Goal: Task Accomplishment & Management: Use online tool/utility

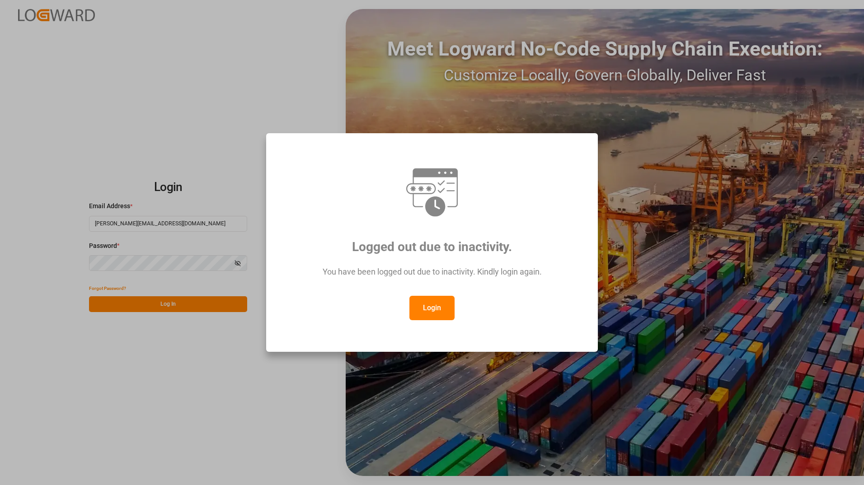
click at [431, 305] on button "Login" at bounding box center [431, 308] width 45 height 24
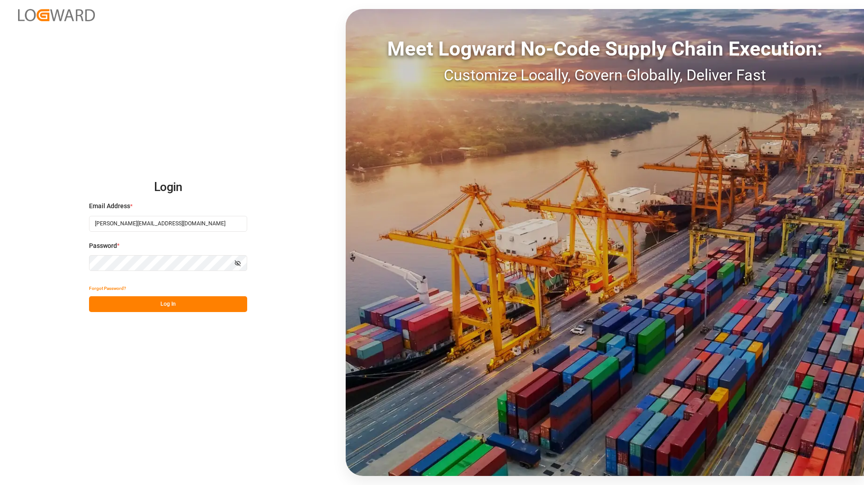
click at [192, 298] on button "Log In" at bounding box center [168, 304] width 158 height 16
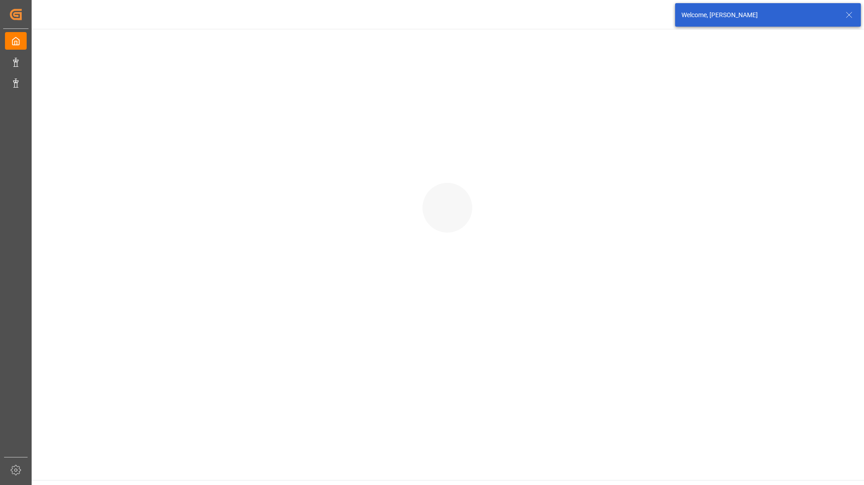
click at [849, 17] on icon at bounding box center [848, 14] width 11 height 11
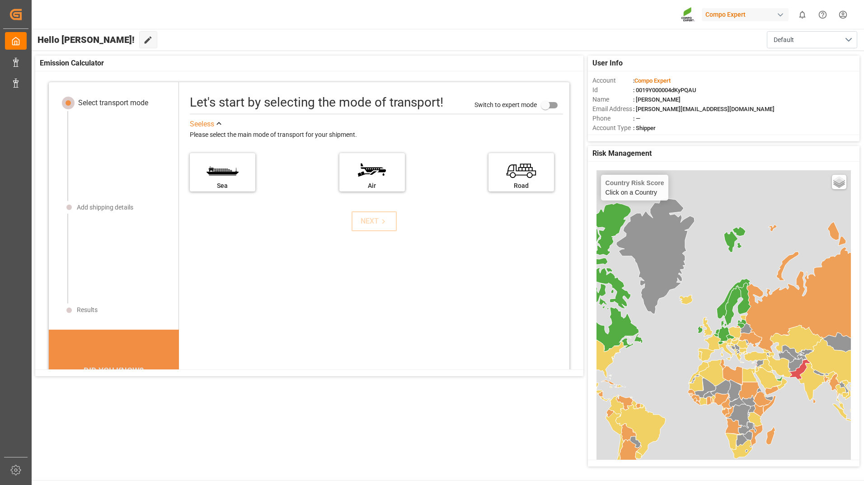
scroll to position [9, 0]
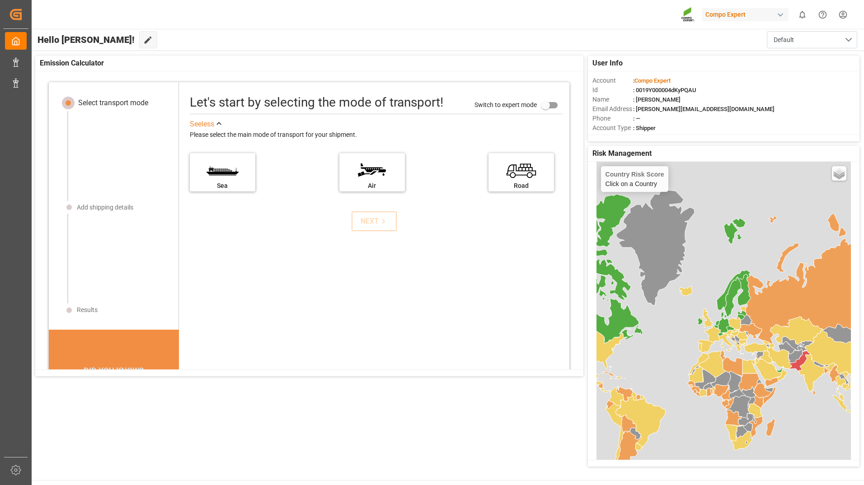
click at [626, 448] on icon at bounding box center [628, 459] width 25 height 56
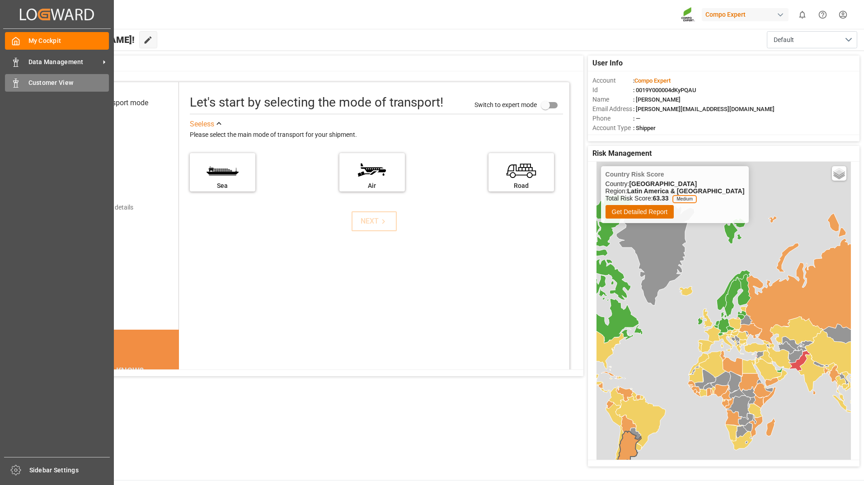
click at [13, 83] on icon at bounding box center [15, 83] width 9 height 9
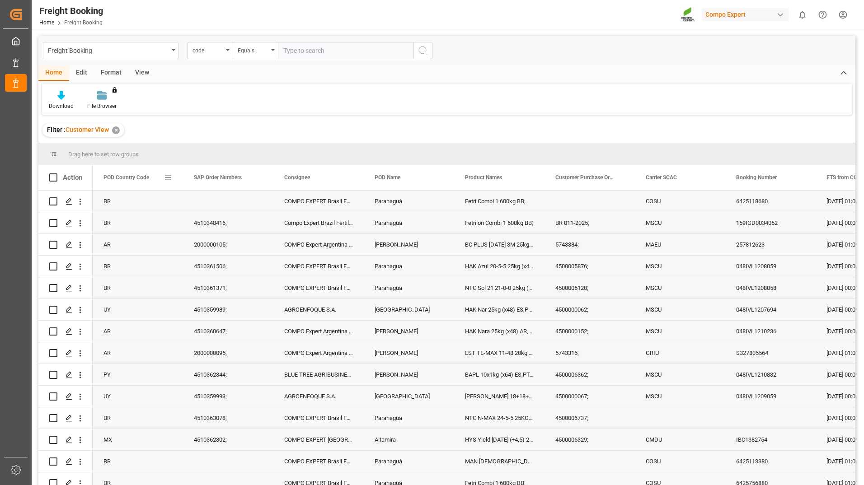
click at [145, 180] on span "POD Country Code" at bounding box center [126, 177] width 46 height 6
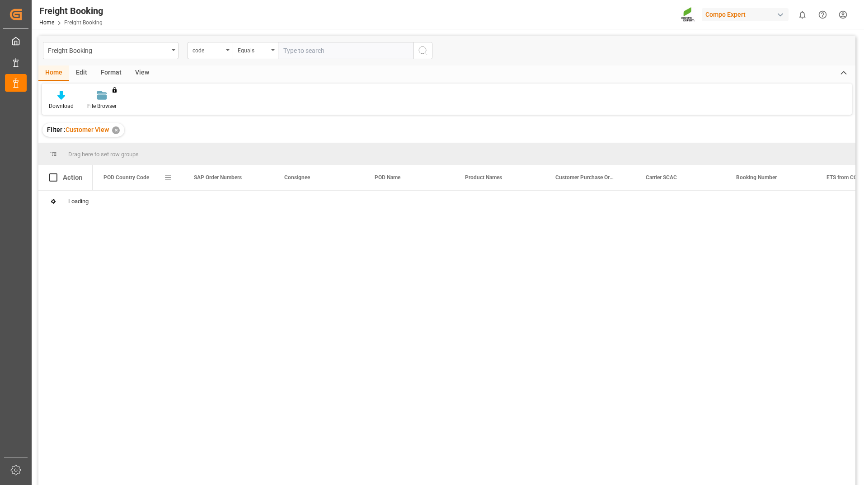
click at [162, 182] on div "POD Country Code" at bounding box center [133, 177] width 61 height 25
click at [166, 181] on span at bounding box center [168, 177] width 8 height 8
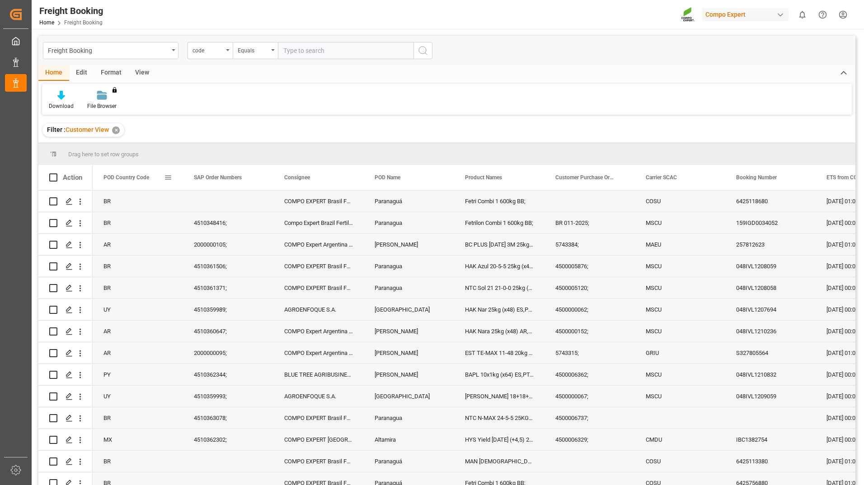
click at [171, 179] on span at bounding box center [168, 177] width 8 height 8
click at [210, 270] on span "Group by POD Country Code" at bounding box center [217, 264] width 85 height 17
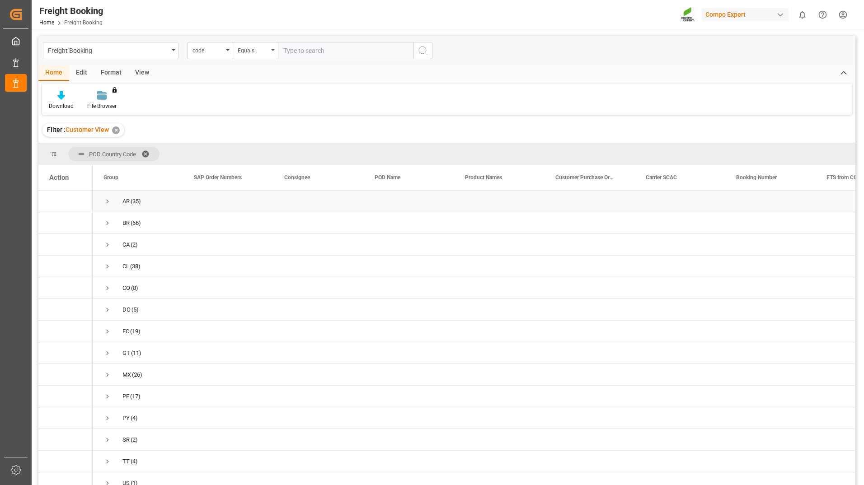
click at [106, 202] on span "Press SPACE to select this row." at bounding box center [107, 201] width 8 height 8
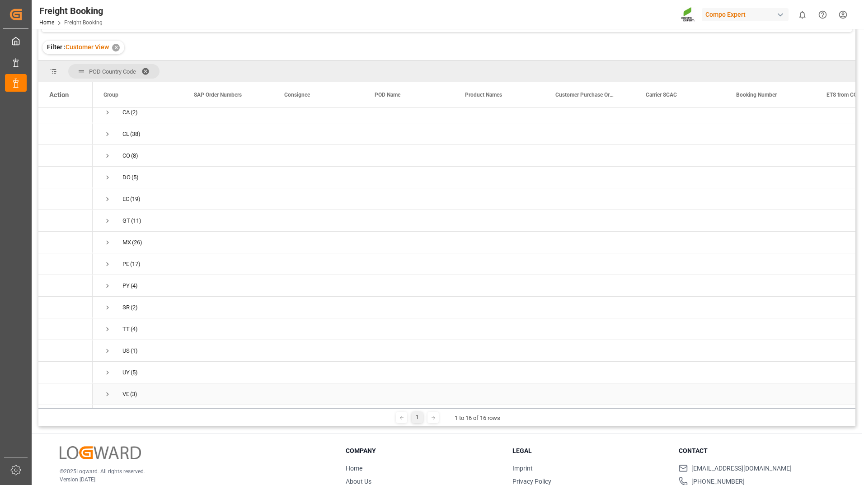
scroll to position [134, 0]
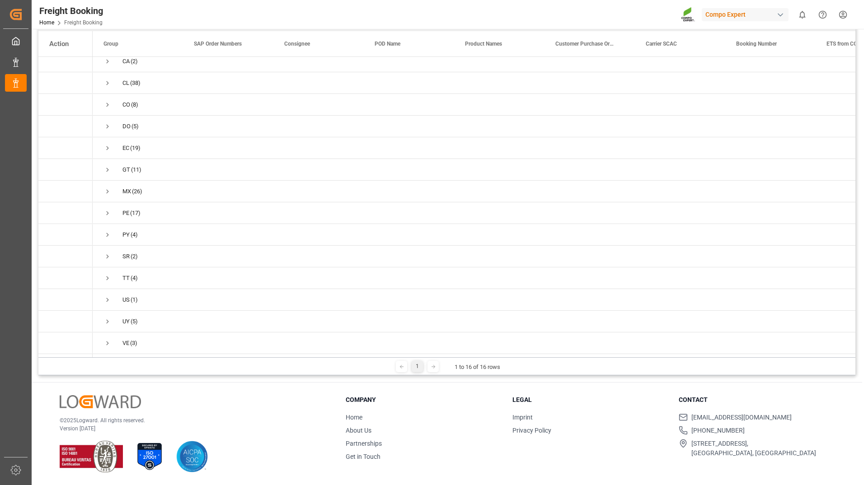
click at [701, 360] on div "1 1 to 16 of 16 rows" at bounding box center [446, 366] width 817 height 18
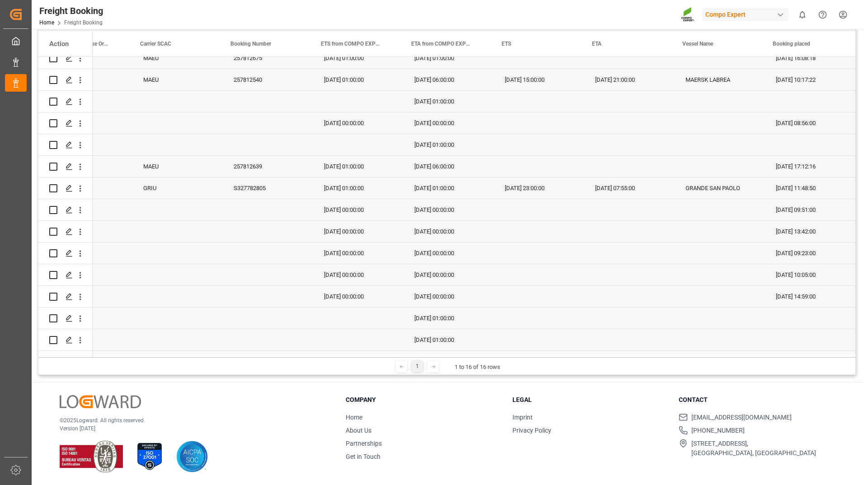
scroll to position [0, 0]
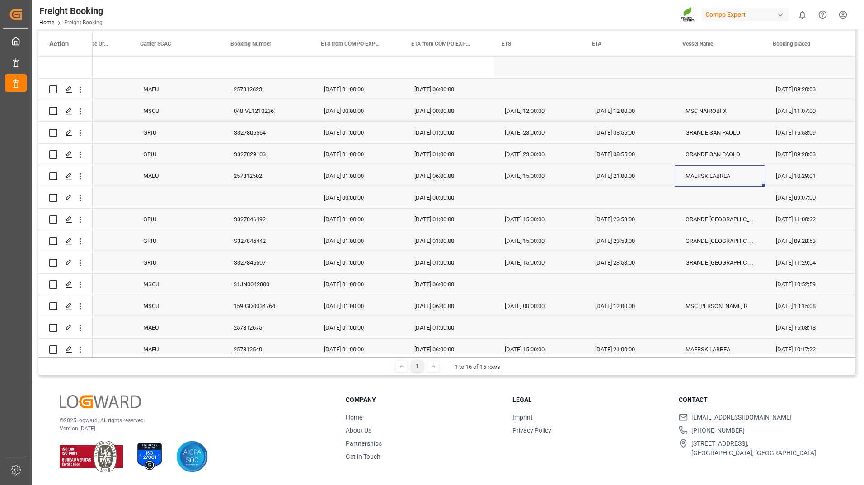
click at [729, 178] on div "MAERSK LABREA" at bounding box center [719, 175] width 90 height 21
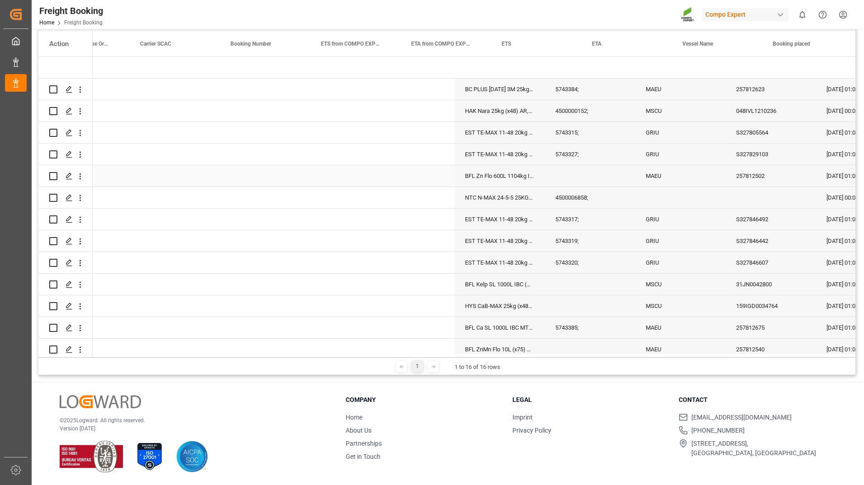
scroll to position [0, 505]
